Goal: Transaction & Acquisition: Purchase product/service

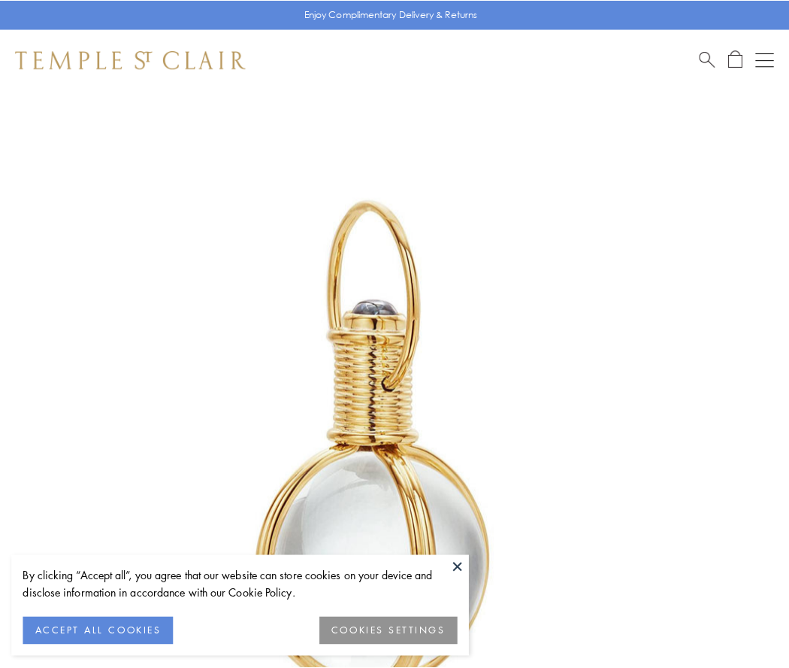
scroll to position [392, 0]
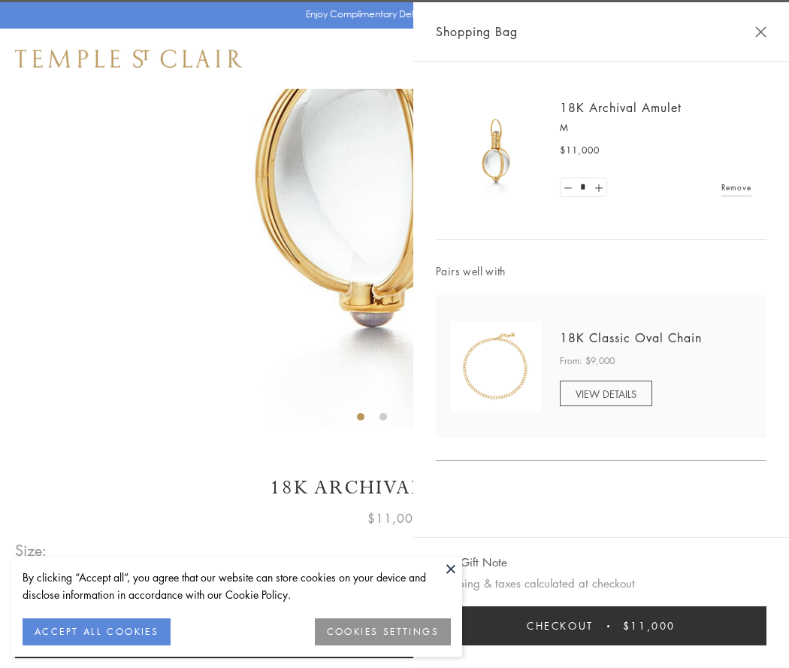
click at [601, 626] on button "Checkout $11,000" at bounding box center [601, 625] width 331 height 39
